Goal: Task Accomplishment & Management: Manage account settings

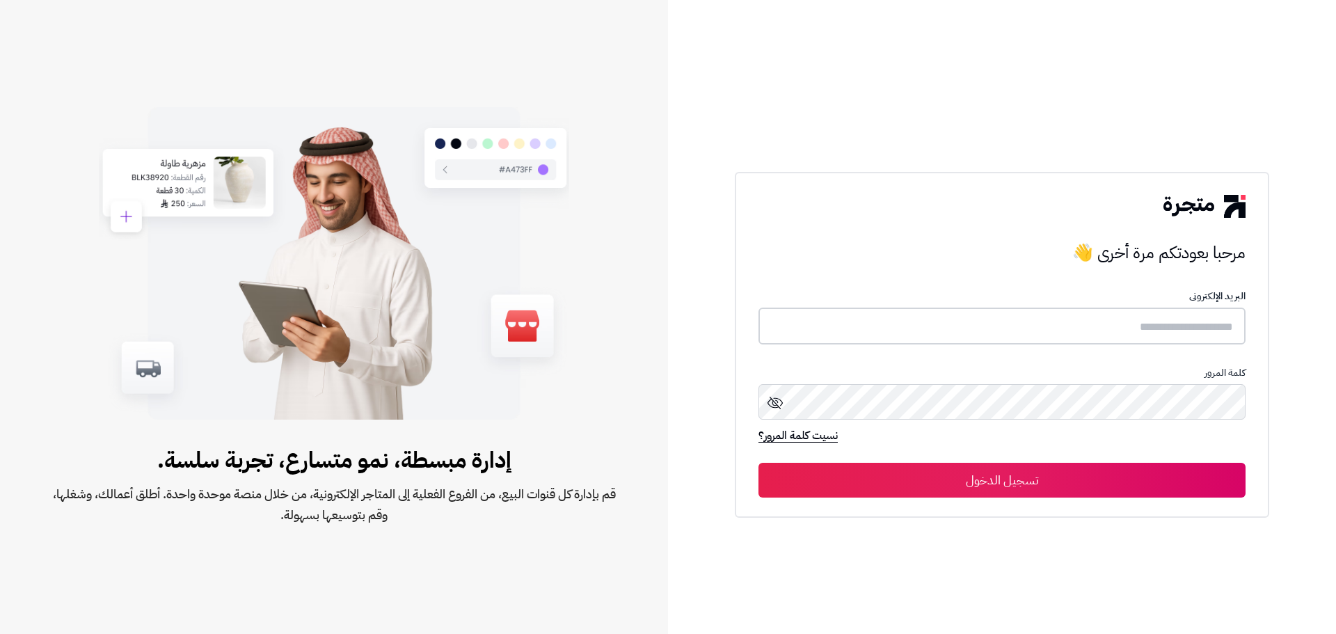
type input "**********"
click at [988, 476] on button "تسجيل الدخول" at bounding box center [1001, 479] width 487 height 35
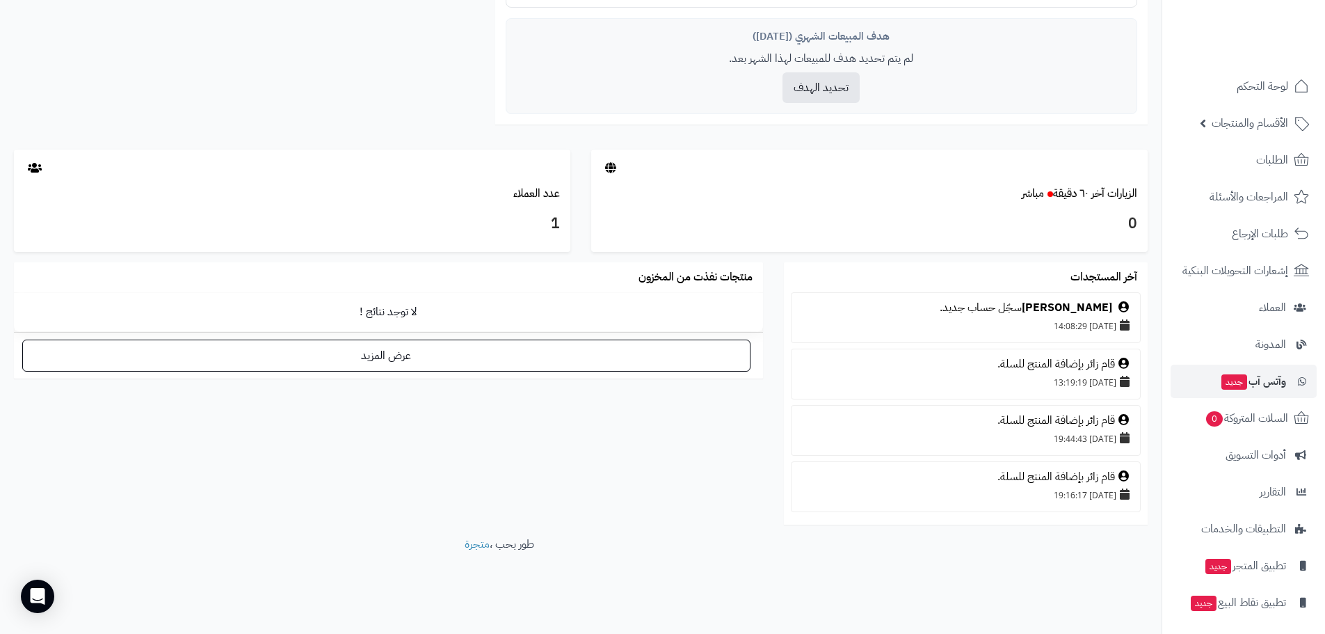
scroll to position [40, 0]
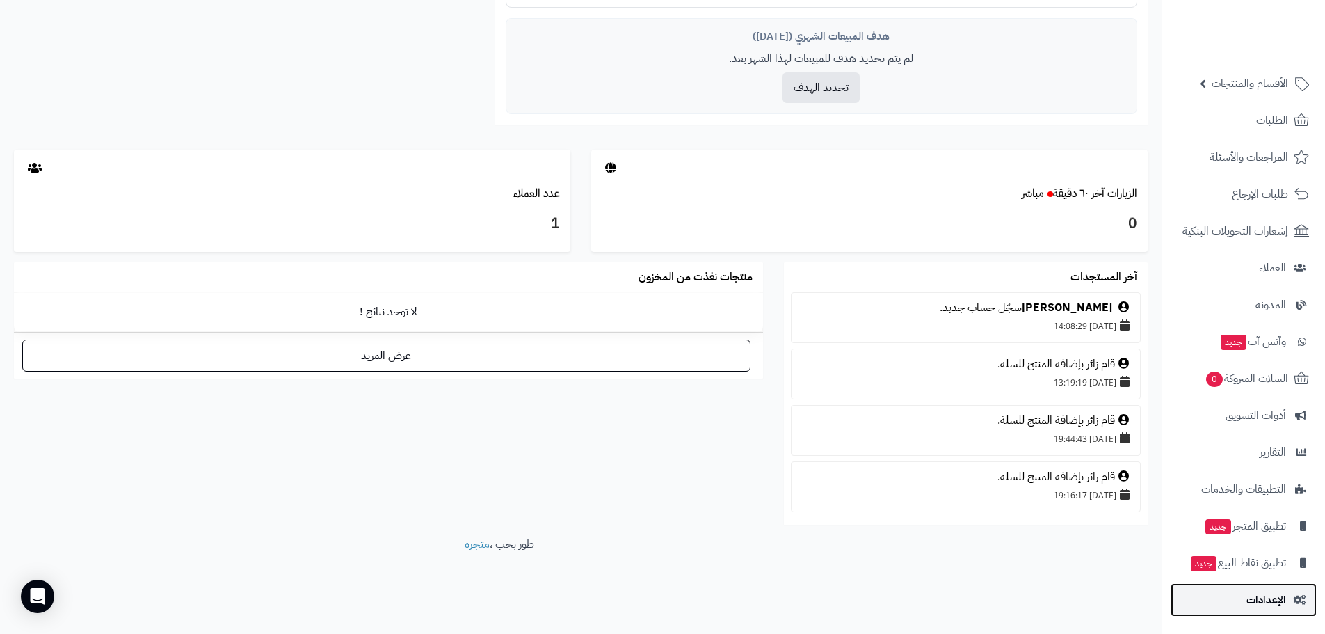
click at [1270, 604] on span "الإعدادات" at bounding box center [1267, 599] width 40 height 19
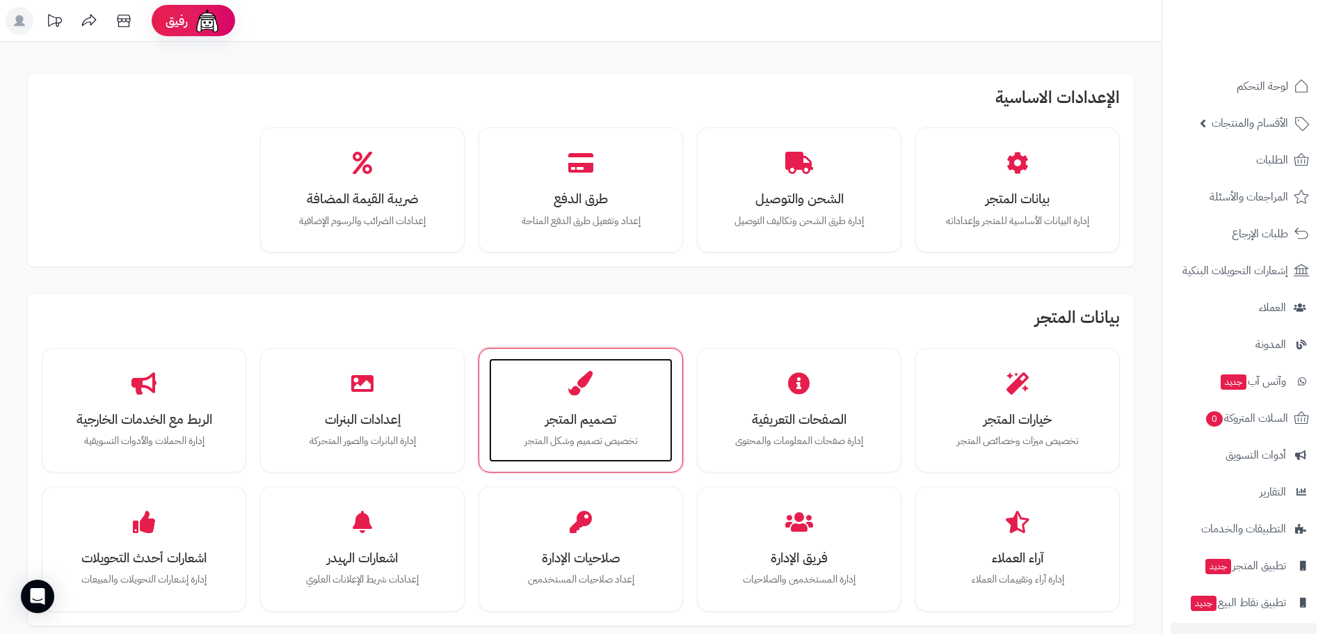
click at [632, 385] on div "تصميم المتجر تخصيص تصميم وشكل المتجر" at bounding box center [581, 410] width 184 height 104
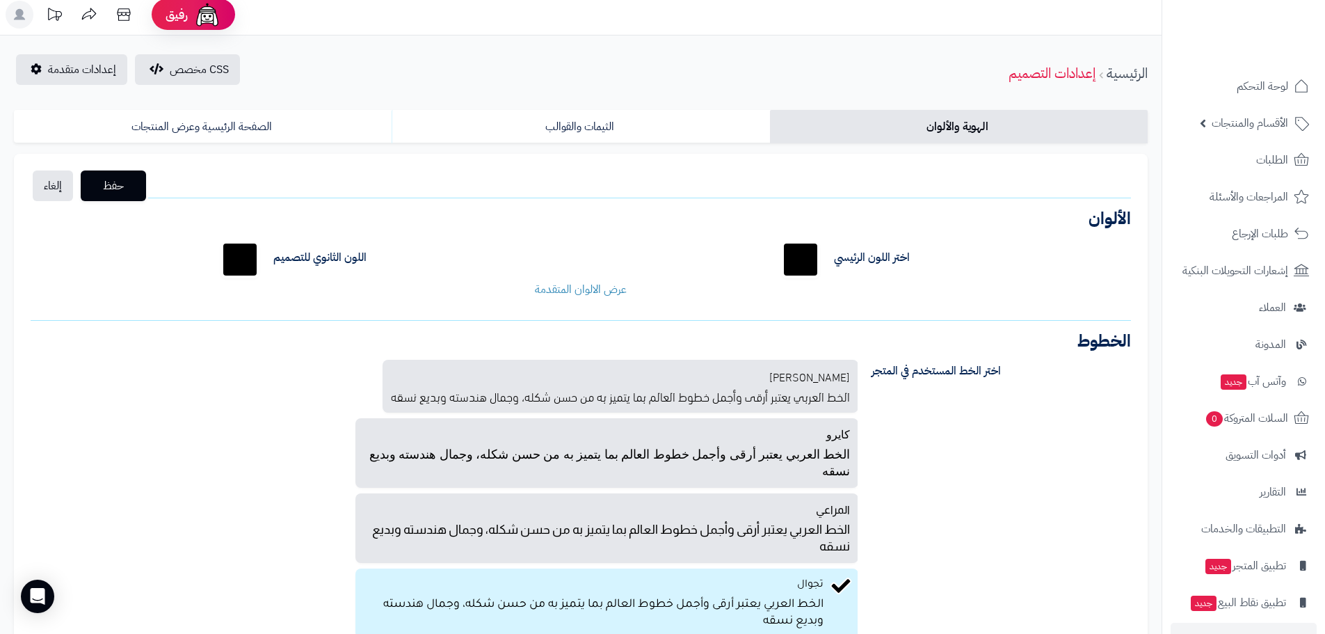
scroll to position [6, 0]
